Goal: Find specific page/section: Find specific page/section

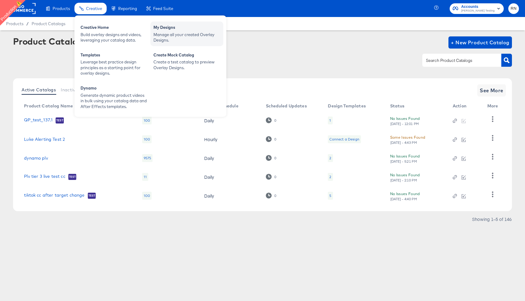
click at [175, 39] on div "Manage all your created Overlay Designs." at bounding box center [186, 37] width 67 height 11
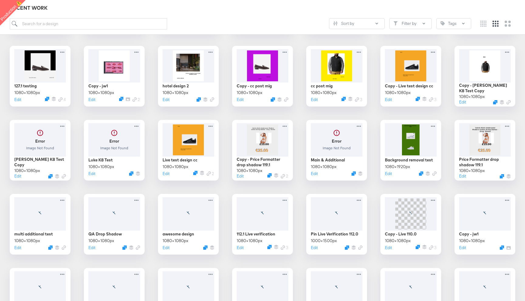
scroll to position [361, 0]
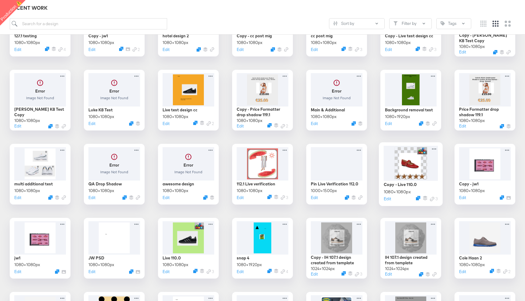
click at [405, 167] on img at bounding box center [410, 163] width 32 height 32
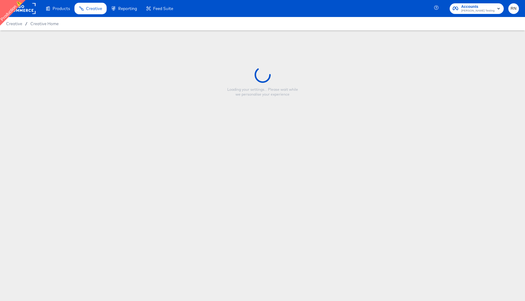
type input "Copy - Live 110.0"
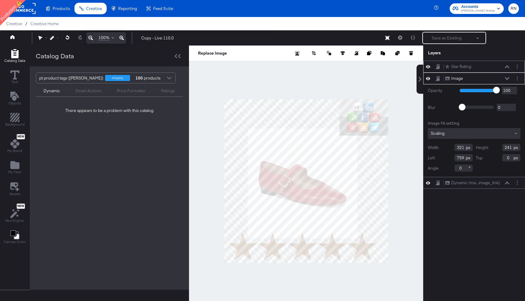
click at [507, 67] on icon at bounding box center [507, 66] width 4 height 3
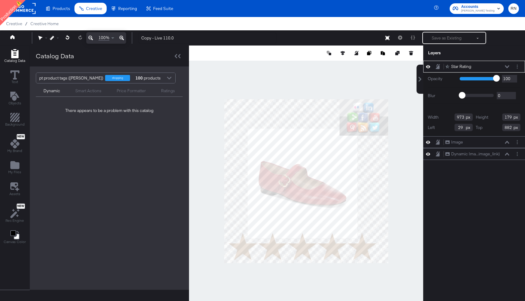
click at [507, 67] on icon at bounding box center [507, 66] width 4 height 3
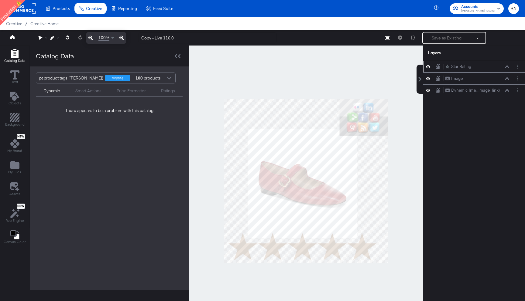
click at [507, 67] on icon at bounding box center [507, 66] width 4 height 3
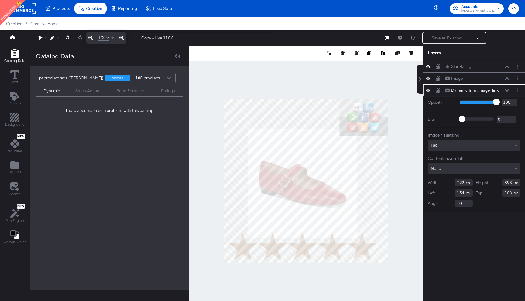
click at [506, 91] on icon at bounding box center [507, 90] width 4 height 3
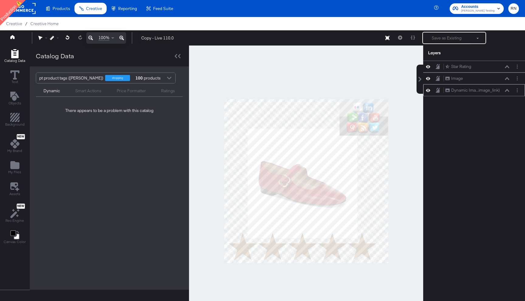
click at [506, 88] on div "Dynamic Ima...image_link) Dynamic Image (image_link)" at bounding box center [477, 90] width 64 height 6
click at [507, 81] on div "Image Image" at bounding box center [477, 78] width 64 height 6
click at [506, 70] on div "Star Rating Star Rating" at bounding box center [474, 67] width 102 height 12
click at [428, 68] on icon at bounding box center [428, 66] width 4 height 5
click at [428, 68] on icon at bounding box center [428, 67] width 4 height 4
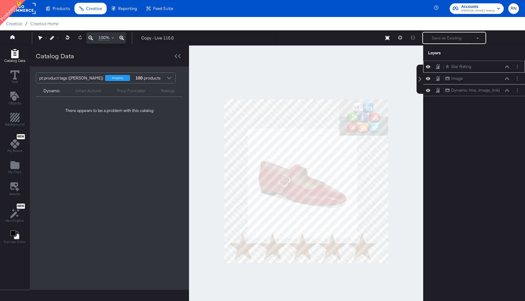
click at [441, 67] on div at bounding box center [439, 67] width 9 height 6
click at [442, 67] on div at bounding box center [439, 67] width 9 height 6
click at [506, 68] on icon at bounding box center [507, 66] width 4 height 3
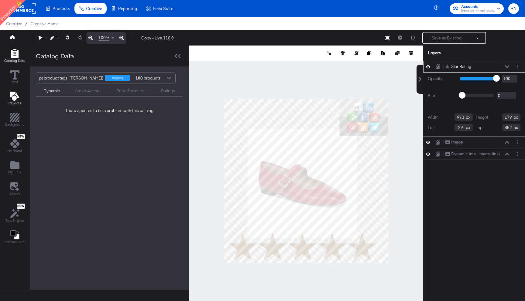
click at [15, 101] on div "Objects" at bounding box center [15, 99] width 13 height 14
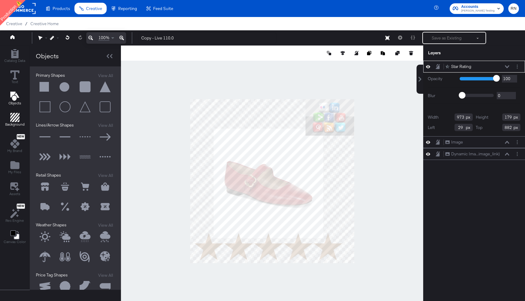
click at [16, 118] on icon "Add Rectangle" at bounding box center [14, 117] width 9 height 9
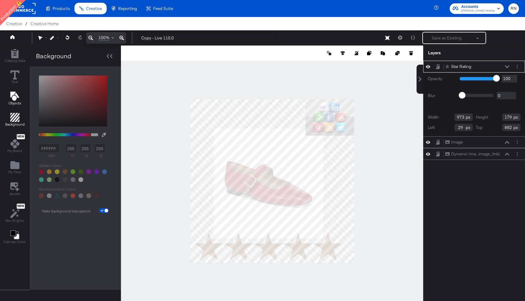
click at [15, 104] on span "Objects" at bounding box center [15, 103] width 13 height 5
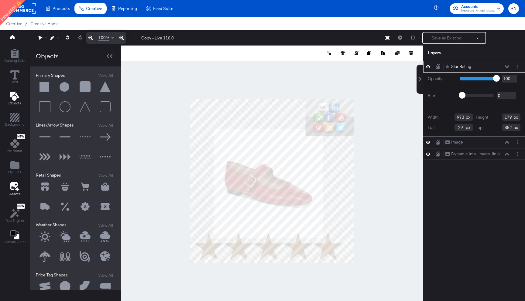
click at [13, 187] on icon at bounding box center [14, 186] width 9 height 9
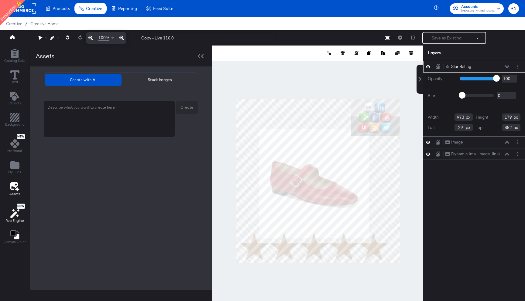
click at [11, 214] on icon at bounding box center [14, 213] width 9 height 9
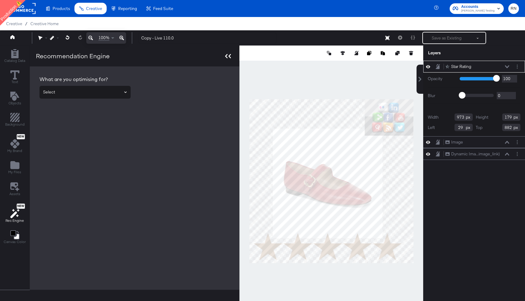
click at [224, 56] on div at bounding box center [228, 56] width 11 height 9
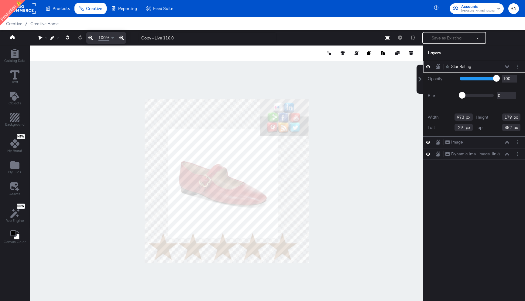
type input "173"
type input "465"
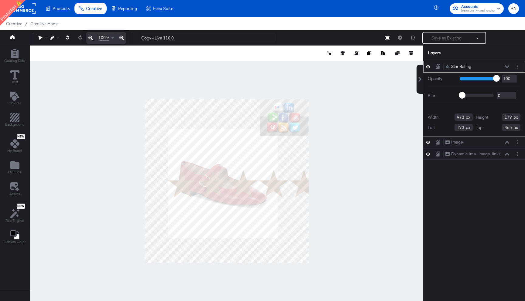
type input "890"
type input "164"
type input "255"
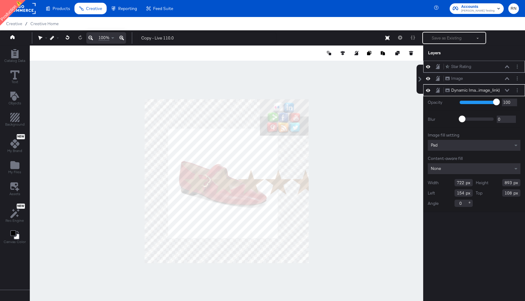
click at [510, 64] on div "Star Rating Star Rating" at bounding box center [479, 66] width 68 height 6
click at [507, 65] on button at bounding box center [506, 67] width 5 height 4
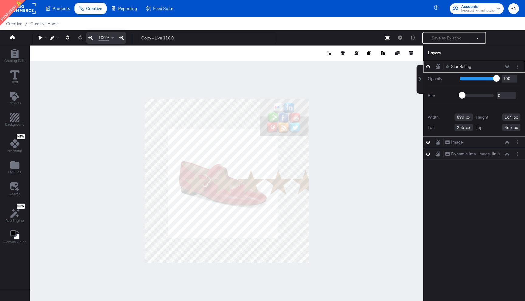
click at [507, 65] on button at bounding box center [506, 67] width 5 height 4
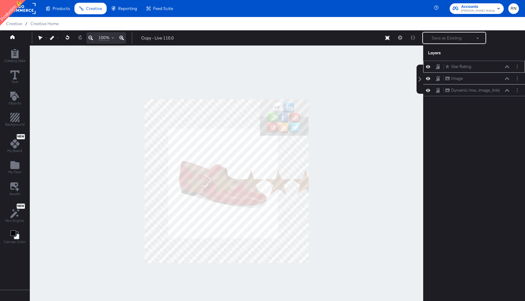
click at [509, 67] on div "Star Rating Star Rating" at bounding box center [479, 66] width 68 height 6
click at [517, 68] on circle "Layer Options" at bounding box center [516, 68] width 1 height 1
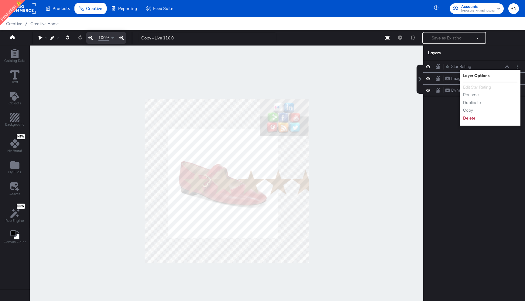
click at [27, 15] on div at bounding box center [22, 8] width 28 height 17
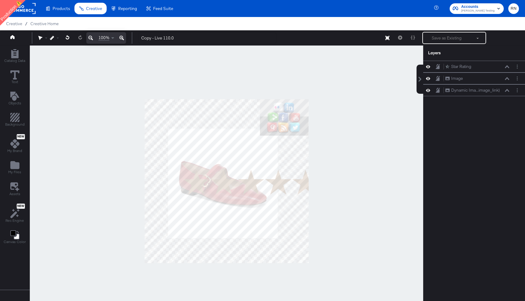
click at [27, 12] on rect at bounding box center [22, 8] width 28 height 11
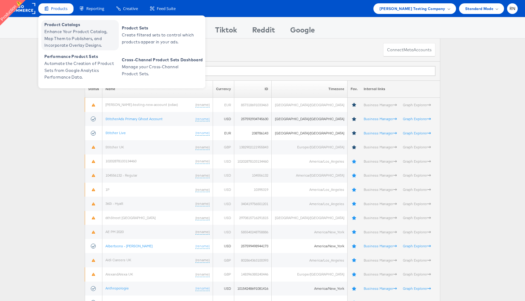
click at [80, 40] on span "Enhance Your Product Catalog, Map Them to Publishers, and Incorporate Overlay D…" at bounding box center [80, 38] width 73 height 21
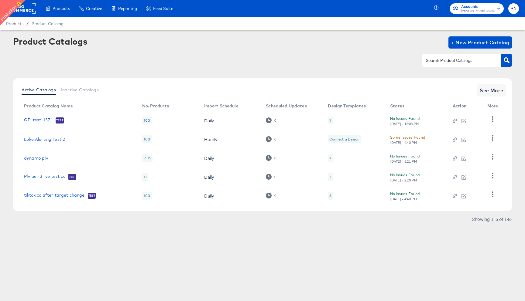
click at [451, 57] on input "text" at bounding box center [456, 60] width 65 height 7
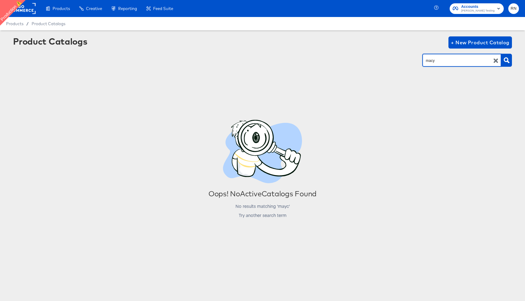
type input "macy"
click at [497, 61] on icon "button" at bounding box center [495, 61] width 6 height 6
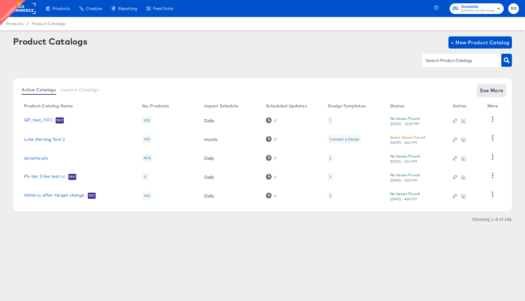
click at [485, 90] on span "See More" at bounding box center [491, 90] width 24 height 9
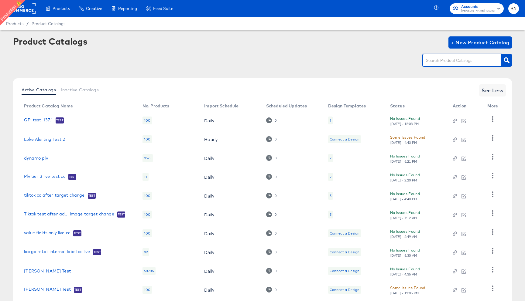
click at [455, 59] on input "text" at bounding box center [456, 60] width 65 height 7
type input "macy"
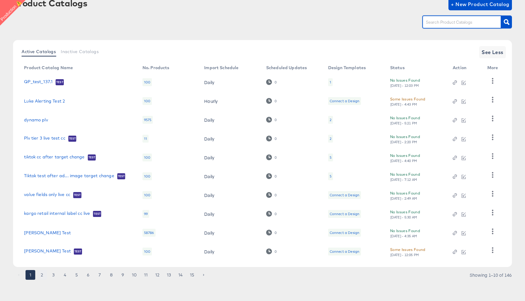
click at [41, 277] on button "2" at bounding box center [42, 275] width 10 height 10
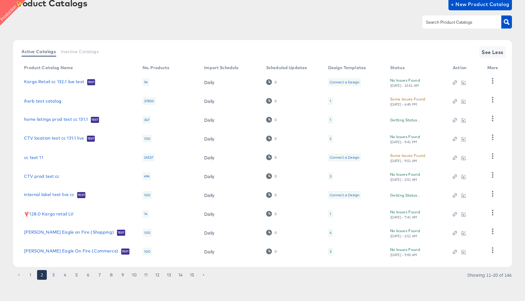
click at [54, 275] on button "3" at bounding box center [54, 275] width 10 height 10
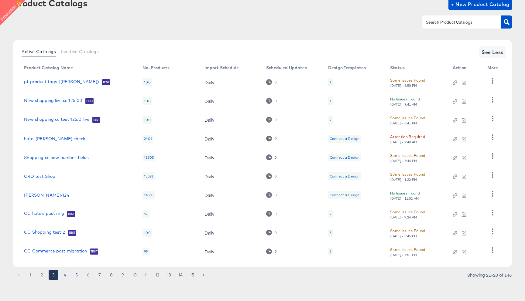
click at [63, 274] on button "4" at bounding box center [65, 275] width 10 height 10
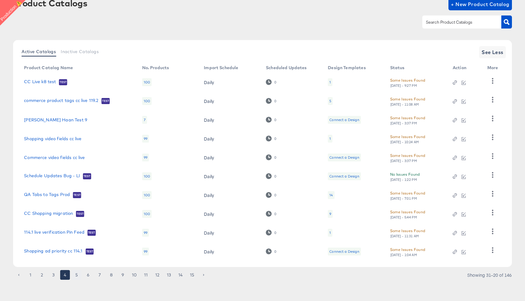
click at [77, 274] on button "5" at bounding box center [77, 275] width 10 height 10
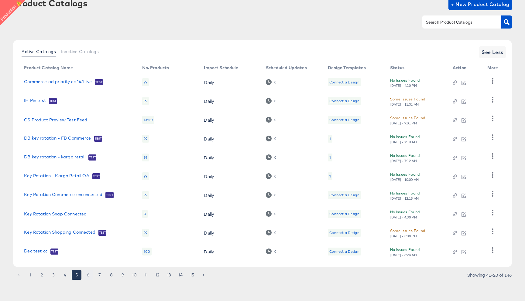
click at [87, 275] on button "6" at bounding box center [88, 275] width 10 height 10
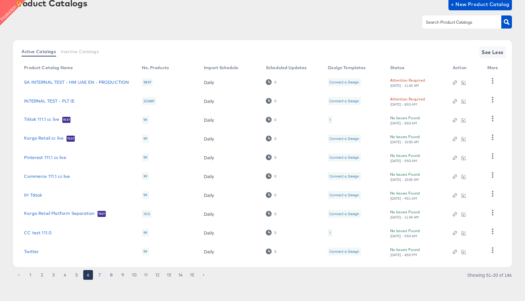
click at [98, 276] on button "7" at bounding box center [100, 275] width 10 height 10
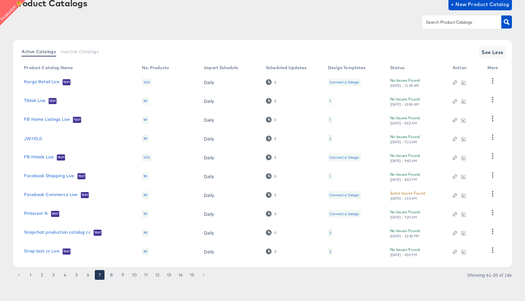
click at [110, 275] on button "8" at bounding box center [111, 275] width 10 height 10
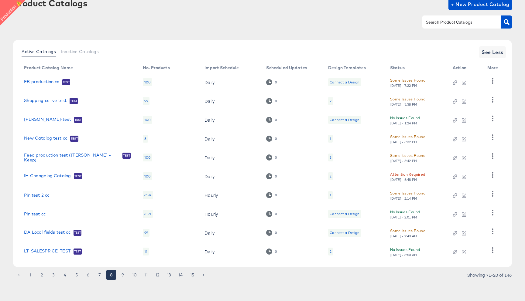
click at [434, 21] on input "text" at bounding box center [456, 22] width 65 height 7
type input "GC"
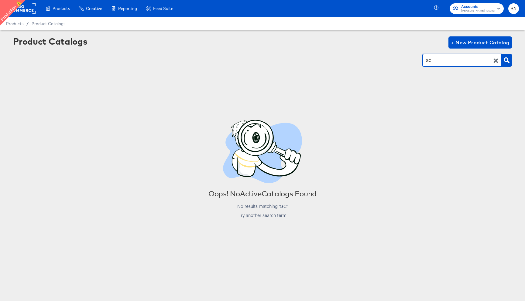
scroll to position [0, 0]
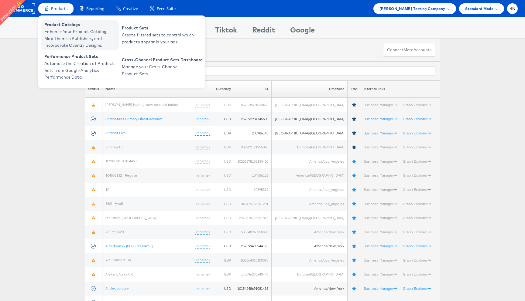
click at [68, 32] on span "Enhance Your Product Catalog, Map Them to Publishers, and Incorporate Overlay D…" at bounding box center [80, 38] width 73 height 21
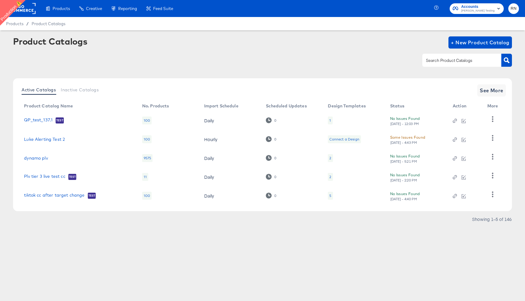
click at [457, 63] on input "text" at bounding box center [456, 60] width 65 height 7
type input "mainline"
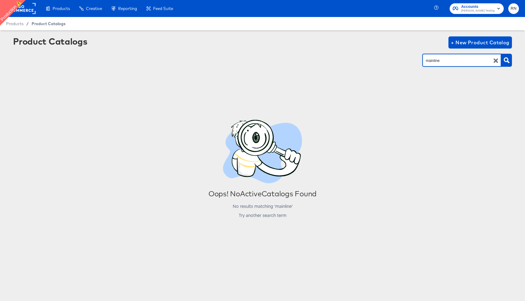
click at [59, 21] on span "Product Catalogs" at bounding box center [49, 23] width 34 height 5
